Goal: Information Seeking & Learning: Learn about a topic

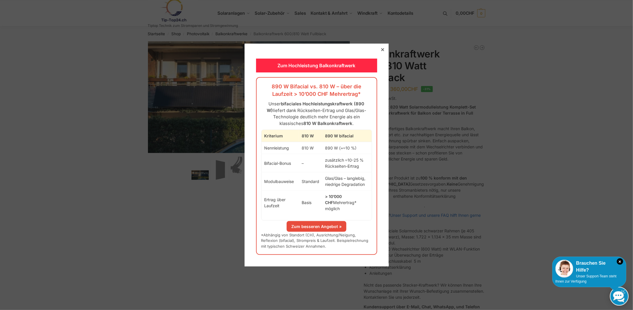
click at [380, 51] on div at bounding box center [382, 49] width 5 height 5
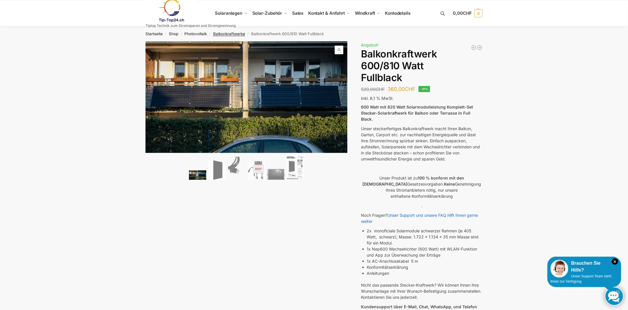
click at [220, 33] on link "Balkonkraftwerke" at bounding box center [229, 33] width 32 height 5
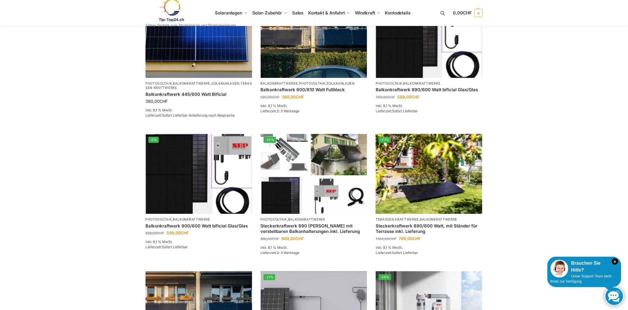
scroll to position [144, 0]
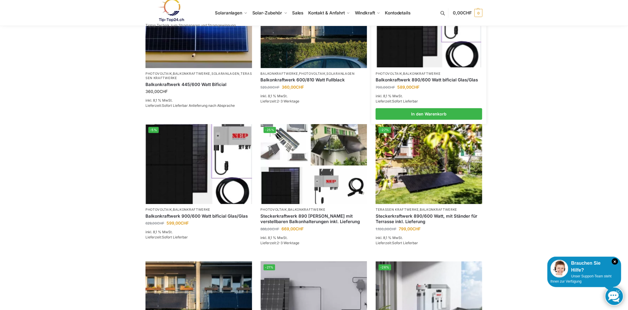
click at [417, 60] on img at bounding box center [429, 28] width 105 height 78
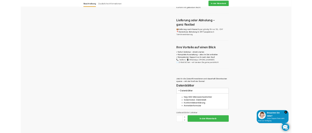
scroll to position [404, 0]
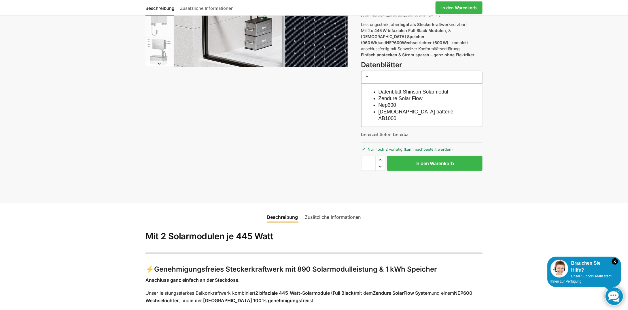
scroll to position [173, 0]
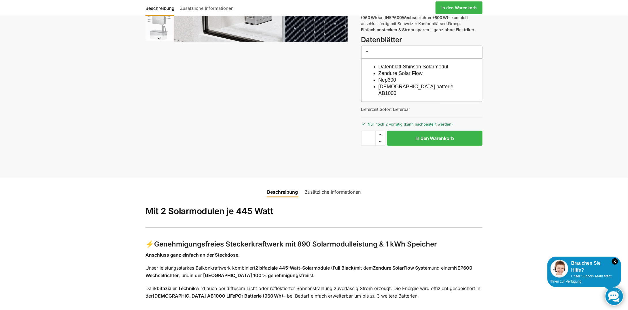
click at [312, 133] on link "Zusätzliche Informationen" at bounding box center [333, 192] width 63 height 14
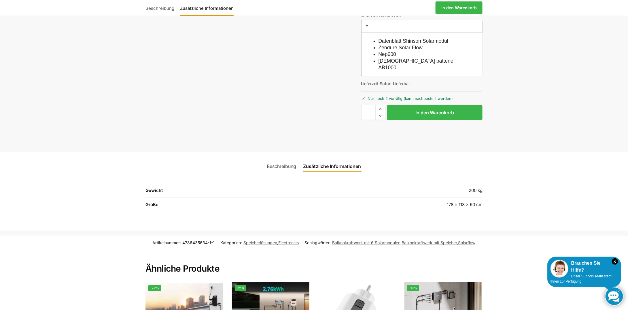
scroll to position [197, 0]
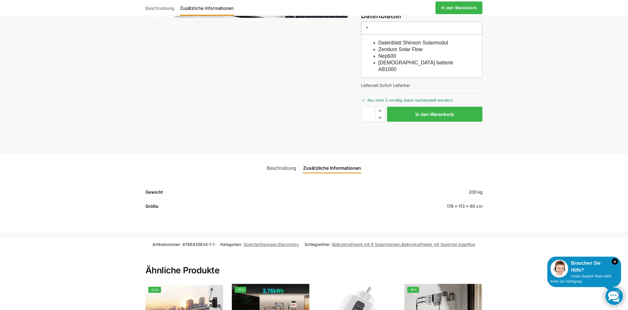
click at [269, 133] on link "Beschreibung" at bounding box center [282, 168] width 36 height 14
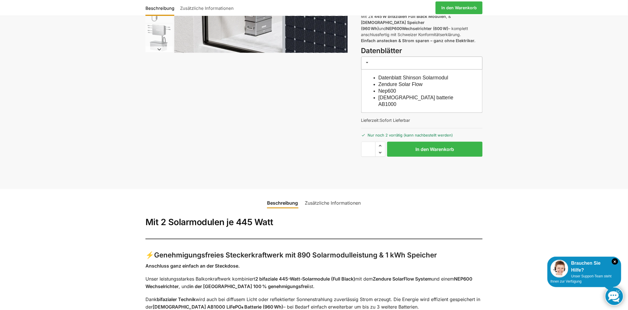
scroll to position [82, 0]
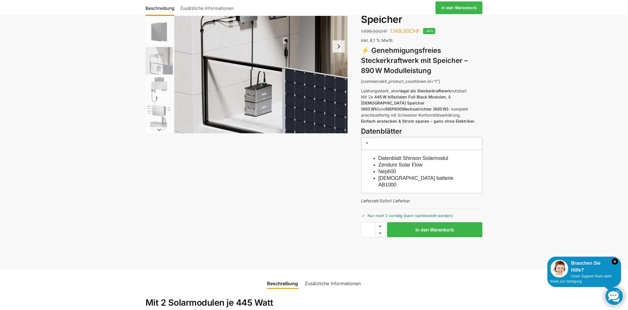
click at [312, 133] on link "Zendure batterie AB1000" at bounding box center [416, 181] width 75 height 12
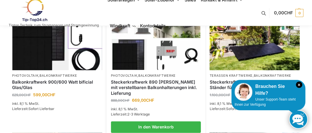
scroll to position [255, 0]
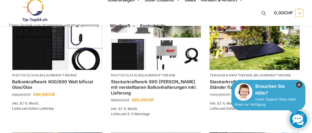
click at [300, 84] on icon "×" at bounding box center [299, 85] width 6 height 6
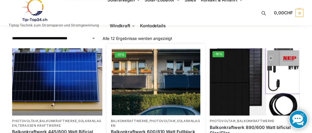
scroll to position [110, 0]
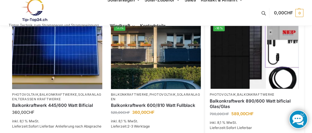
click at [235, 64] on img at bounding box center [254, 55] width 88 height 66
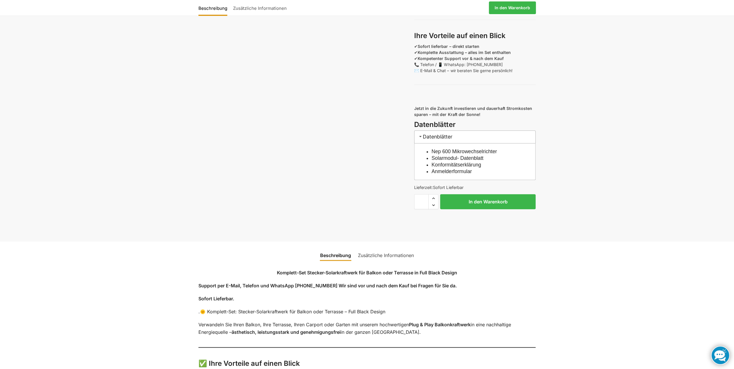
scroll to position [461, 0]
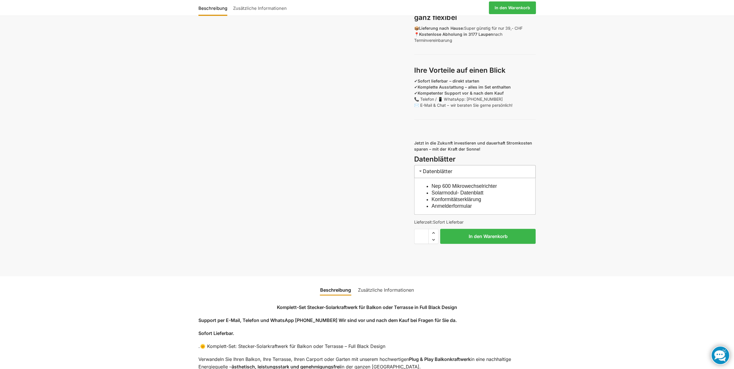
click at [312, 133] on link "Nep 600 Mikrowechselrichter" at bounding box center [463, 186] width 65 height 6
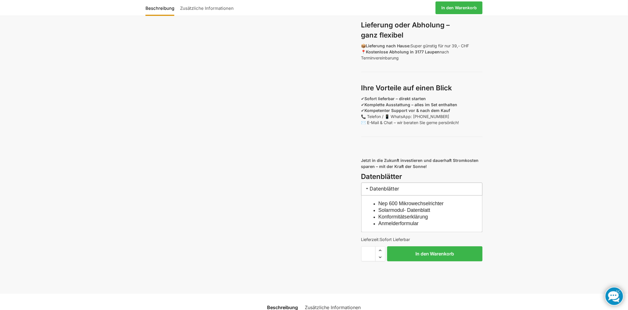
scroll to position [461, 0]
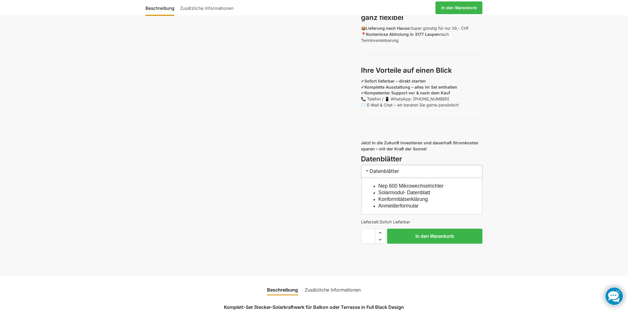
click at [408, 195] on link "Solarmodul- Datenblatt" at bounding box center [405, 193] width 52 height 6
